Goal: Check status: Check status

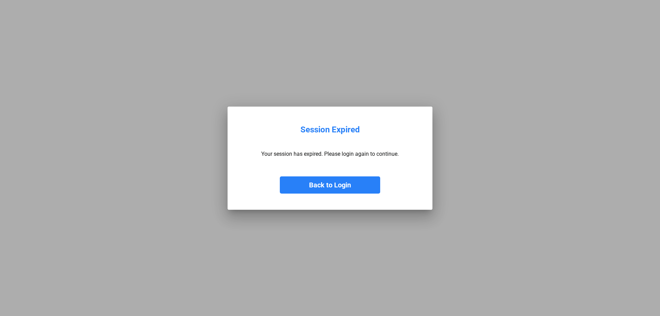
click at [330, 182] on button "Back to Login" at bounding box center [330, 184] width 100 height 17
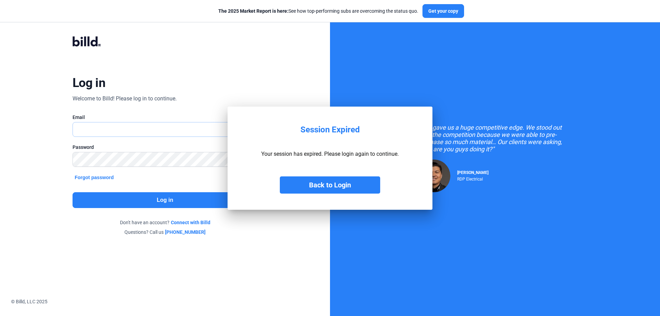
type input "[PERSON_NAME][EMAIL_ADDRESS][DOMAIN_NAME]"
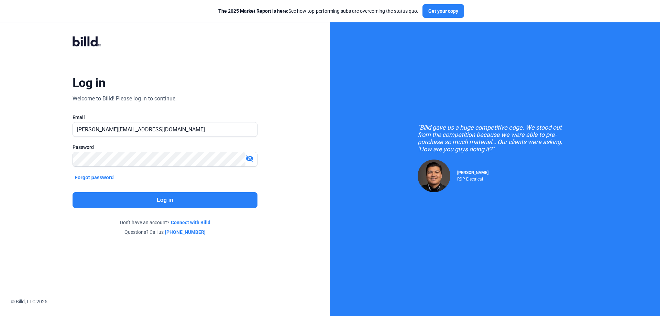
click at [127, 204] on button "Log in" at bounding box center [165, 200] width 185 height 16
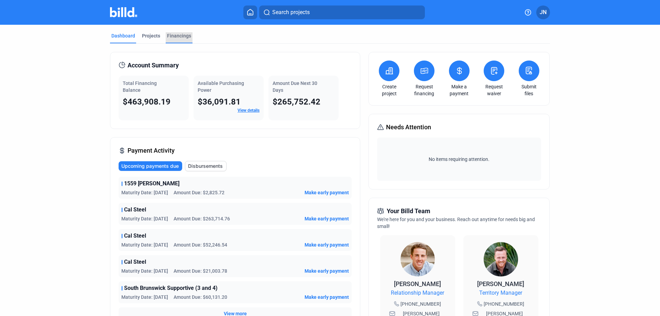
click at [168, 35] on div "Financings" at bounding box center [179, 35] width 24 height 7
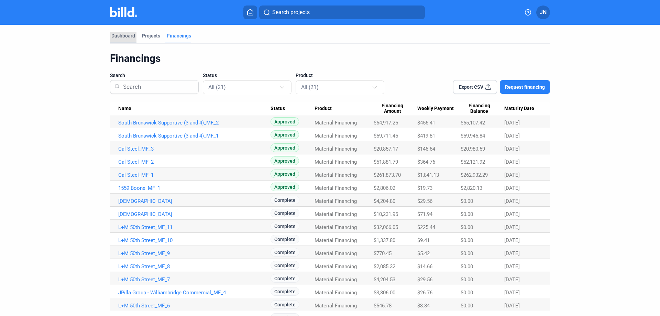
click at [120, 34] on div "Dashboard" at bounding box center [123, 35] width 24 height 7
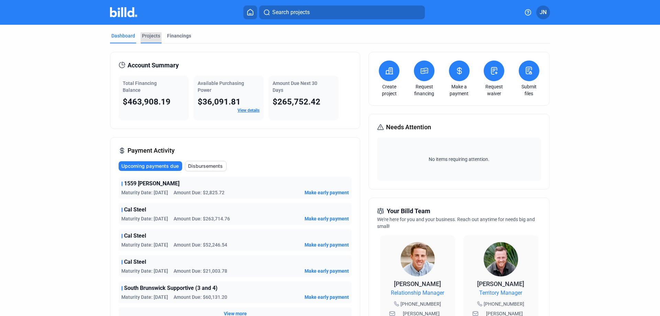
click at [146, 37] on div "Projects" at bounding box center [151, 35] width 18 height 7
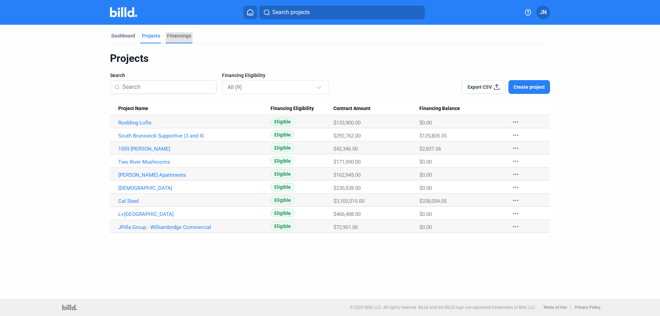
click at [178, 36] on div "Financings" at bounding box center [179, 35] width 24 height 7
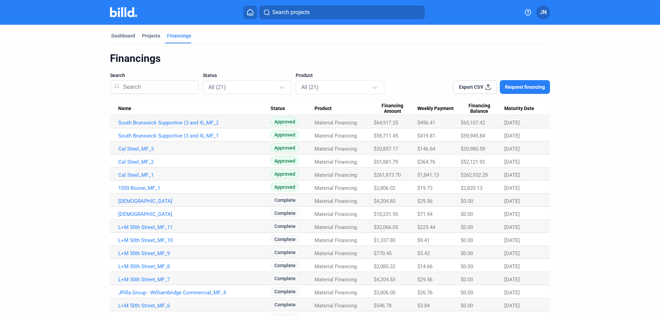
click at [542, 14] on span "JN" at bounding box center [543, 12] width 7 height 8
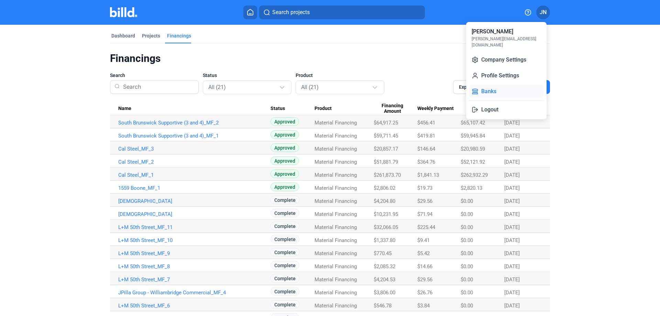
click at [504, 85] on button "Banks" at bounding box center [506, 92] width 75 height 14
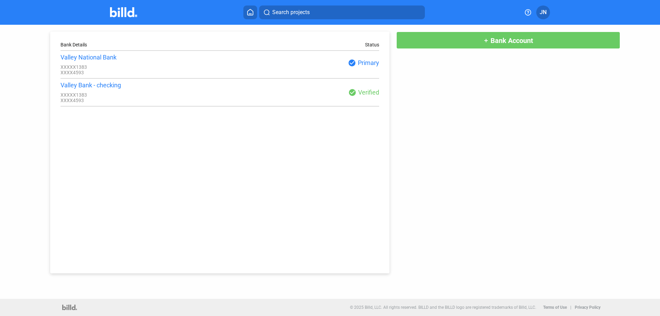
click at [250, 13] on icon at bounding box center [250, 12] width 7 height 7
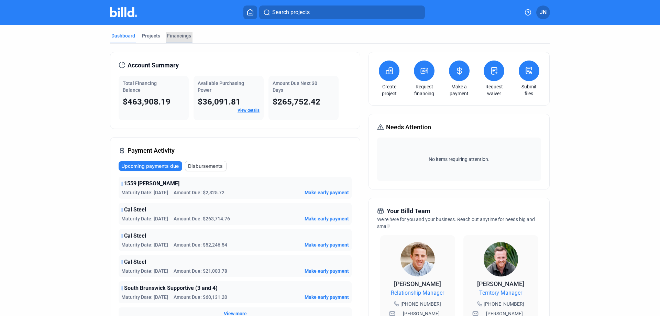
click at [175, 35] on div "Financings" at bounding box center [179, 35] width 24 height 7
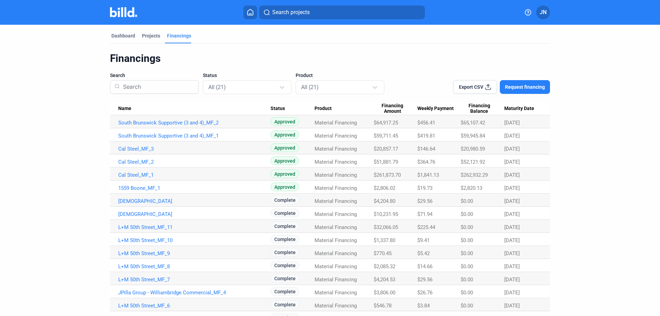
drag, startPoint x: 526, startPoint y: 162, endPoint x: 112, endPoint y: 152, distance: 414.0
click at [112, 152] on tbody "South Brunswick Supportive (3 and 4)_MF_2 Approved Material Financing $64,917.2…" at bounding box center [330, 252] width 440 height 274
click at [593, 158] on dashboard "Dashboard Projects Financings Financings Search Status All (21) Product All (21…" at bounding box center [330, 207] width 594 height 365
click at [525, 162] on div "[DATE]" at bounding box center [522, 162] width 37 height 6
click at [527, 162] on div "[DATE]" at bounding box center [522, 162] width 37 height 6
